Goal: Task Accomplishment & Management: Manage account settings

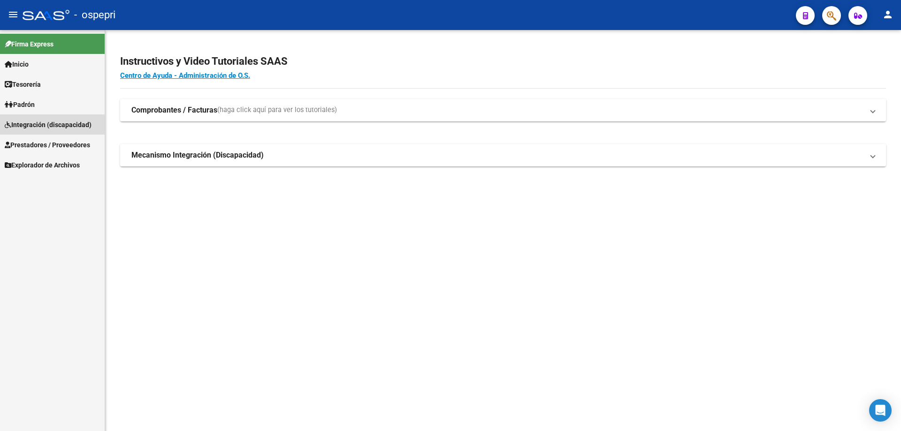
click at [33, 126] on span "Integración (discapacidad)" at bounding box center [48, 125] width 87 height 10
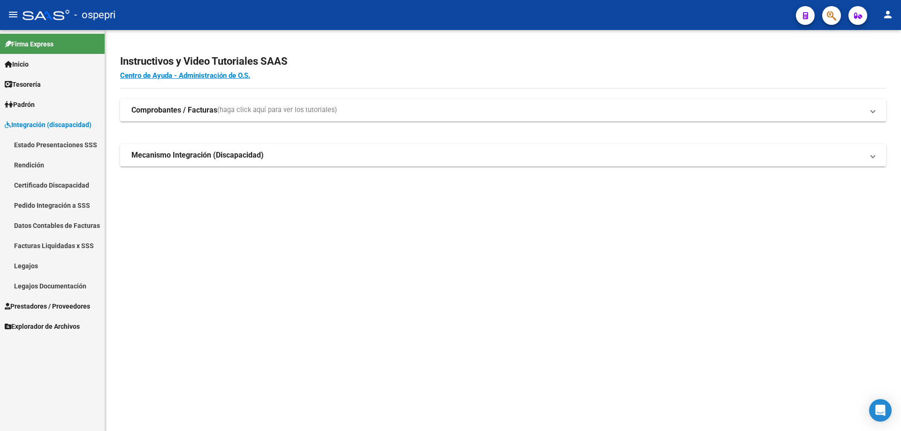
click at [26, 270] on link "Legajos" at bounding box center [52, 266] width 105 height 20
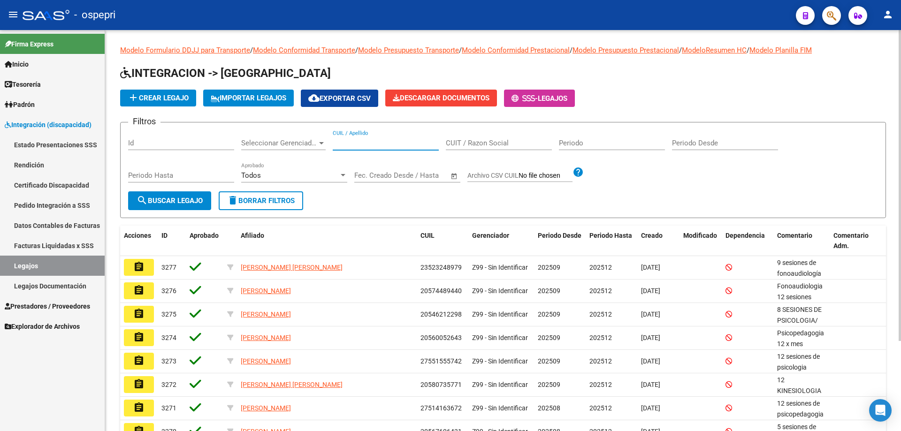
click at [372, 143] on input "CUIL / Apellido" at bounding box center [386, 143] width 106 height 8
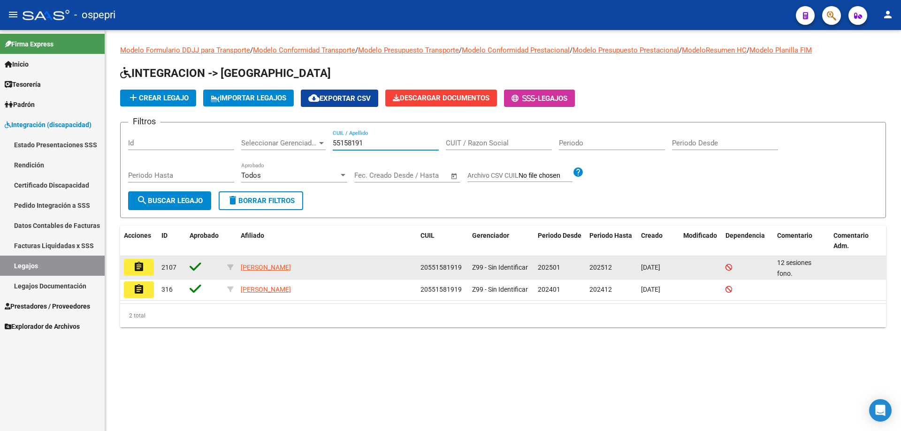
type input "55158191"
click at [145, 271] on button "assignment" at bounding box center [139, 267] width 30 height 17
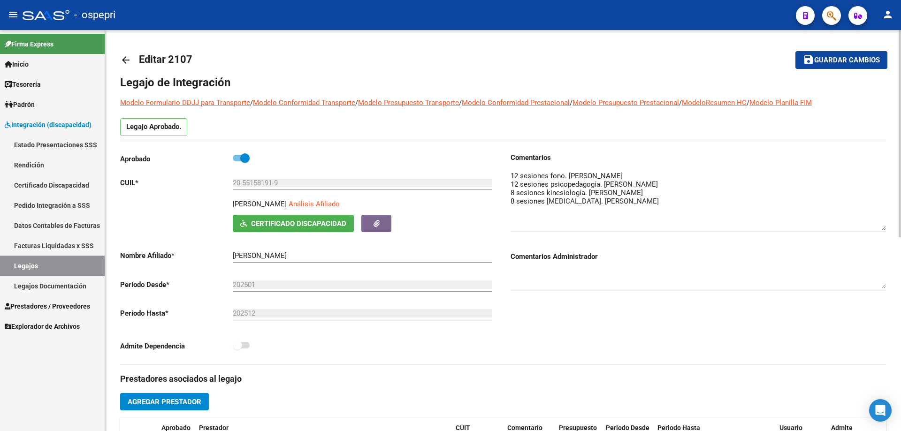
drag, startPoint x: 880, startPoint y: 183, endPoint x: 888, endPoint y: 224, distance: 41.6
click at [888, 224] on div "arrow_back Editar 2107 save Guardar cambios Legajo de Integración Modelo Formul…" at bounding box center [502, 418] width 795 height 776
click at [660, 194] on textarea at bounding box center [697, 201] width 375 height 60
type textarea "12 sesiones fono. [PERSON_NAME] 12 sesiones psicopedagogía. [PERSON_NAME] 8 ses…"
click at [835, 59] on span "Guardar cambios" at bounding box center [847, 60] width 66 height 8
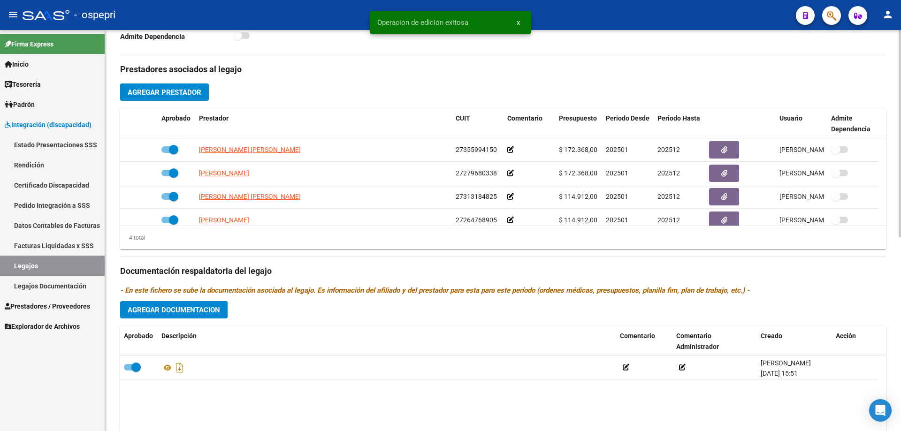
scroll to position [328, 0]
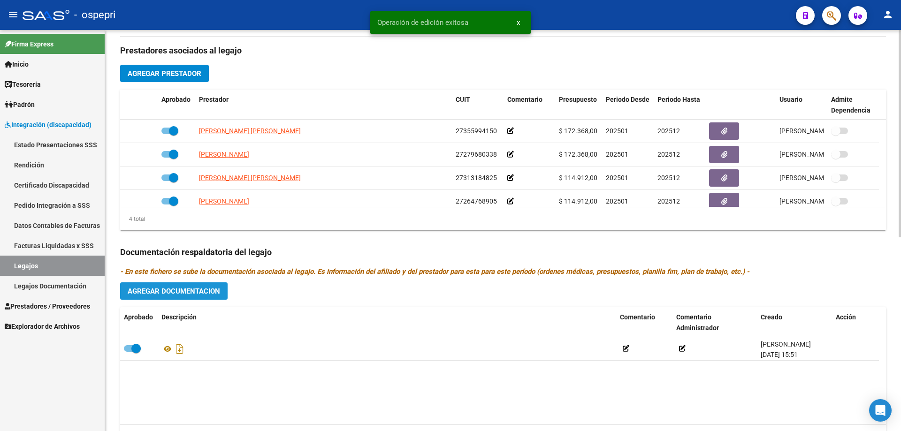
click at [169, 290] on span "Agregar Documentacion" at bounding box center [174, 291] width 92 height 8
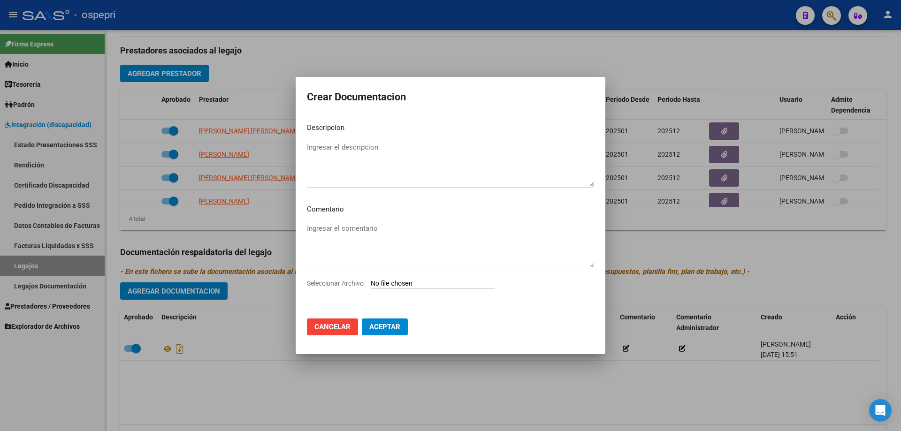
click at [354, 284] on span "Seleccionar Archivo" at bounding box center [335, 284] width 57 height 8
click at [371, 284] on input "Seleccionar Archivo" at bounding box center [433, 284] width 124 height 9
type input "C:\fakepath\Captura Baja [PERSON_NAME].JPG"
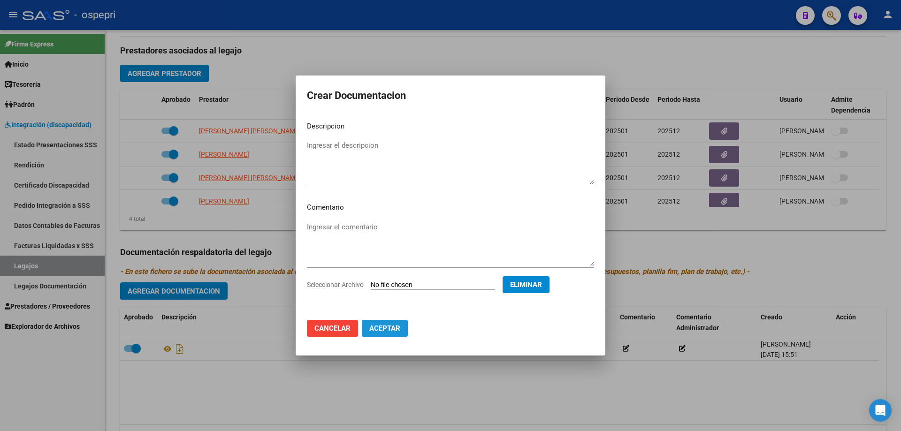
click at [388, 328] on span "Aceptar" at bounding box center [384, 328] width 31 height 8
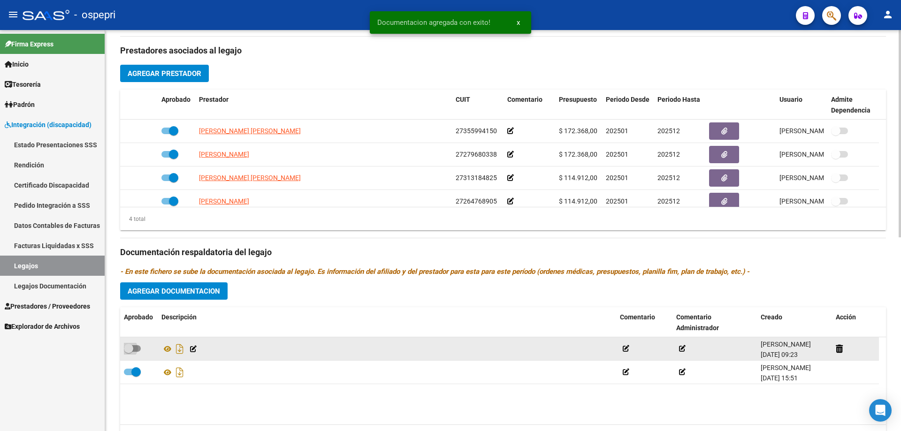
click at [136, 350] on span at bounding box center [132, 348] width 17 height 7
click at [129, 352] on input "checkbox" at bounding box center [128, 352] width 0 height 0
checkbox input "true"
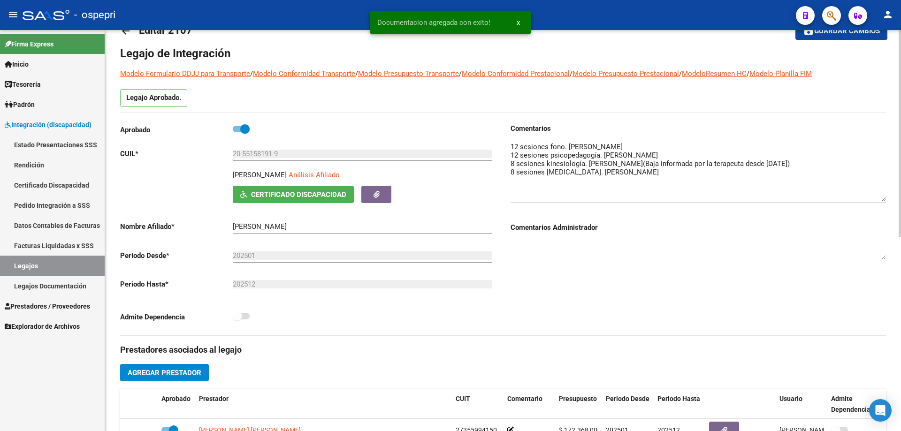
scroll to position [0, 0]
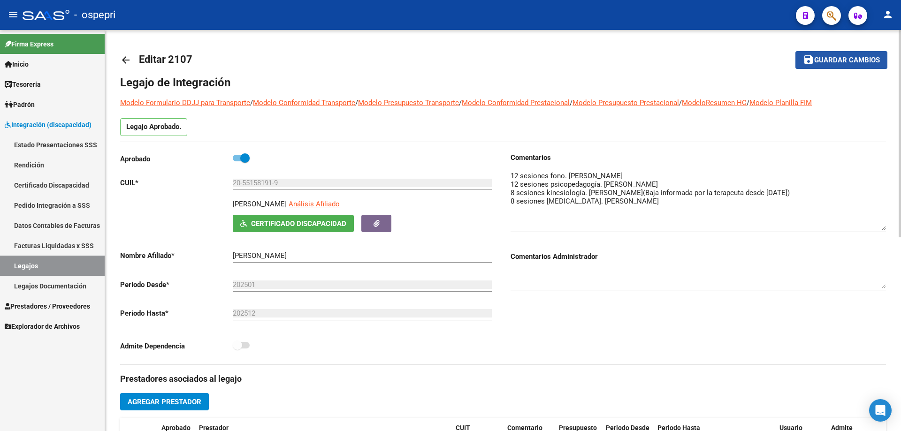
click at [846, 58] on span "Guardar cambios" at bounding box center [847, 60] width 66 height 8
